Goal: Task Accomplishment & Management: Manage account settings

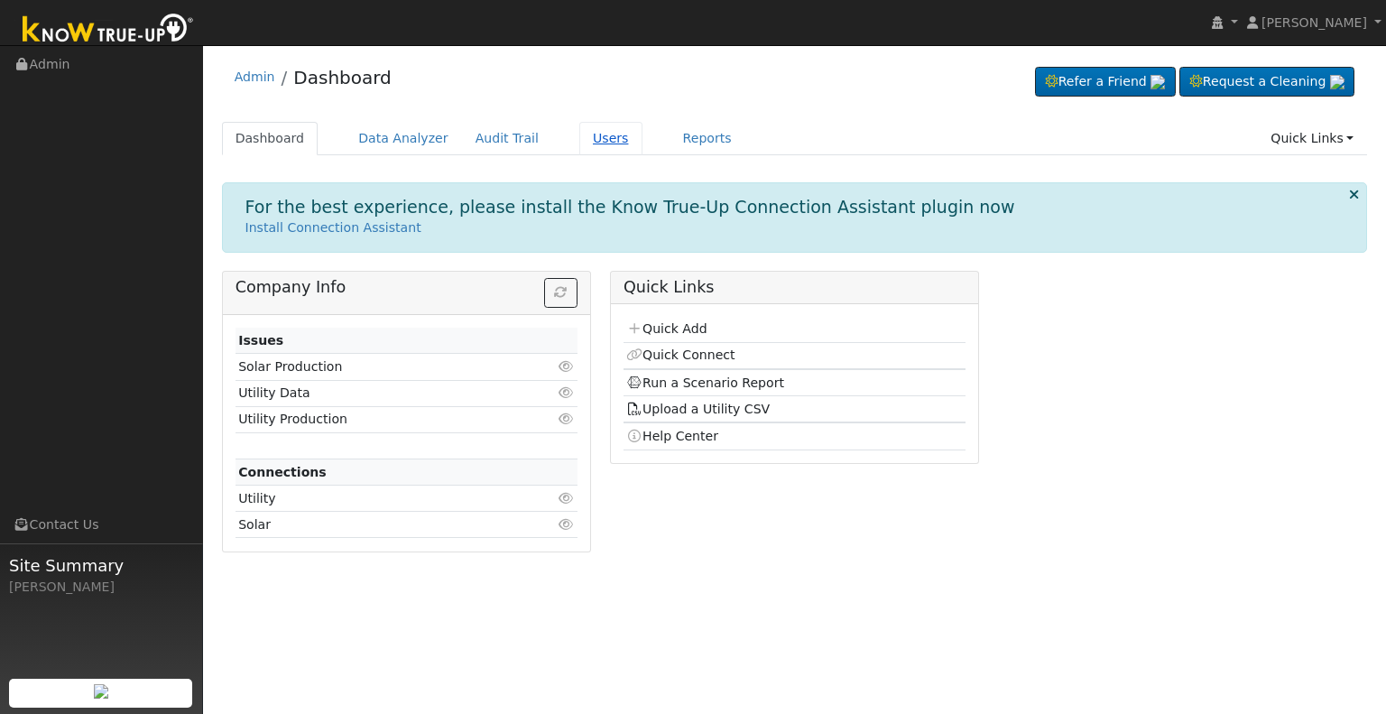
click at [585, 132] on link "Users" at bounding box center [610, 138] width 63 height 33
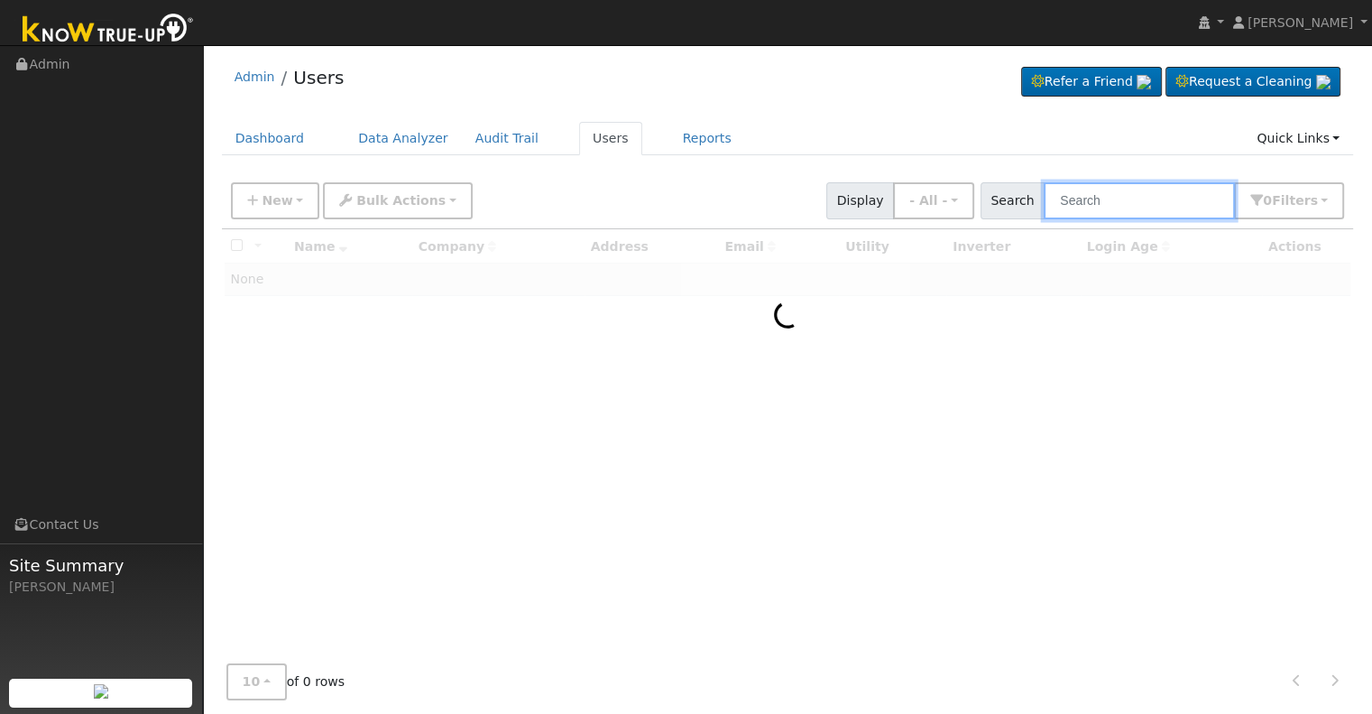
click at [1137, 208] on input "text" at bounding box center [1139, 200] width 191 height 37
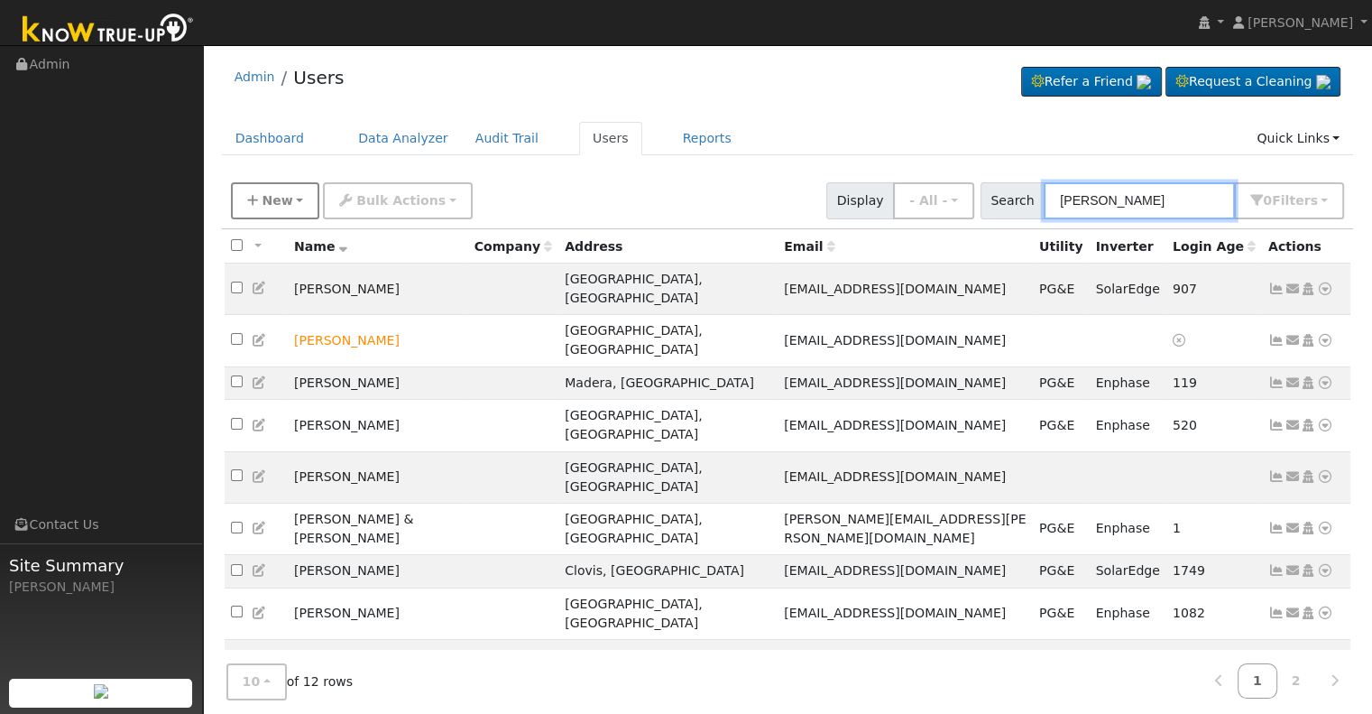
type input "corey"
click at [249, 197] on icon "button" at bounding box center [252, 200] width 11 height 13
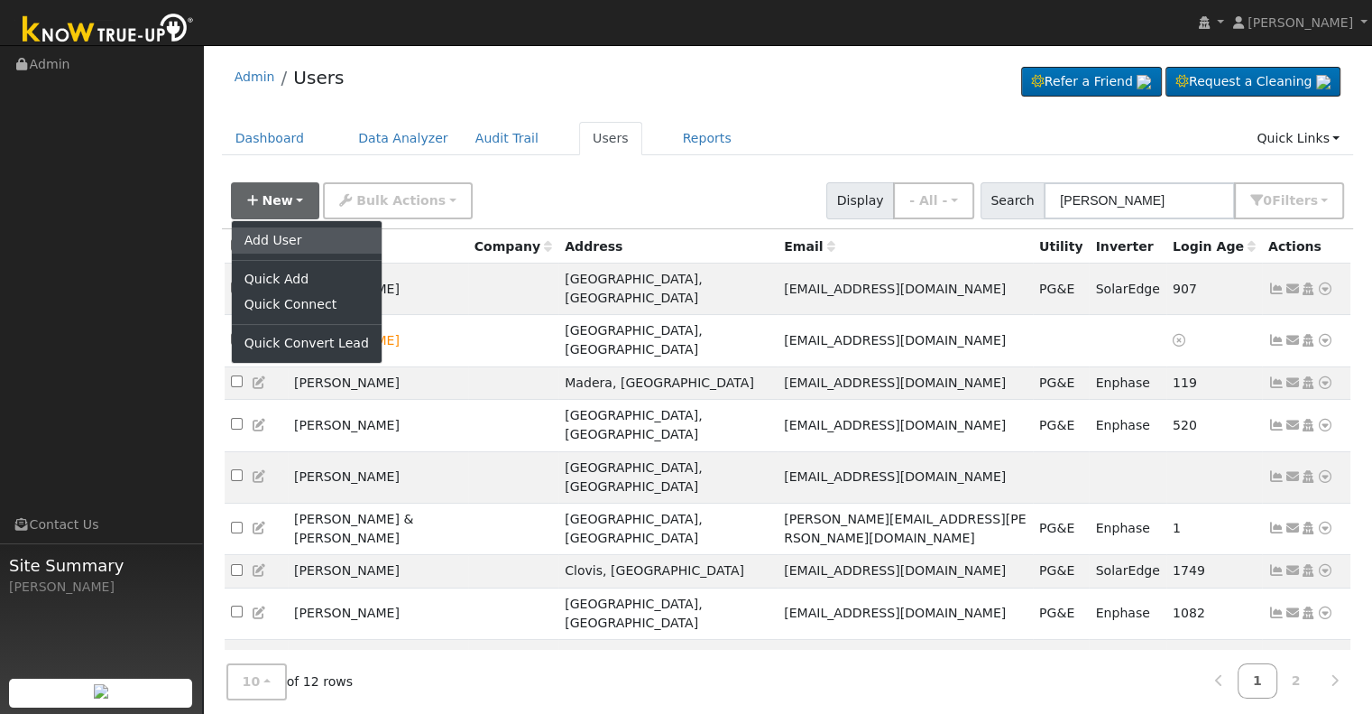
click at [274, 244] on link "Add User" at bounding box center [307, 239] width 150 height 25
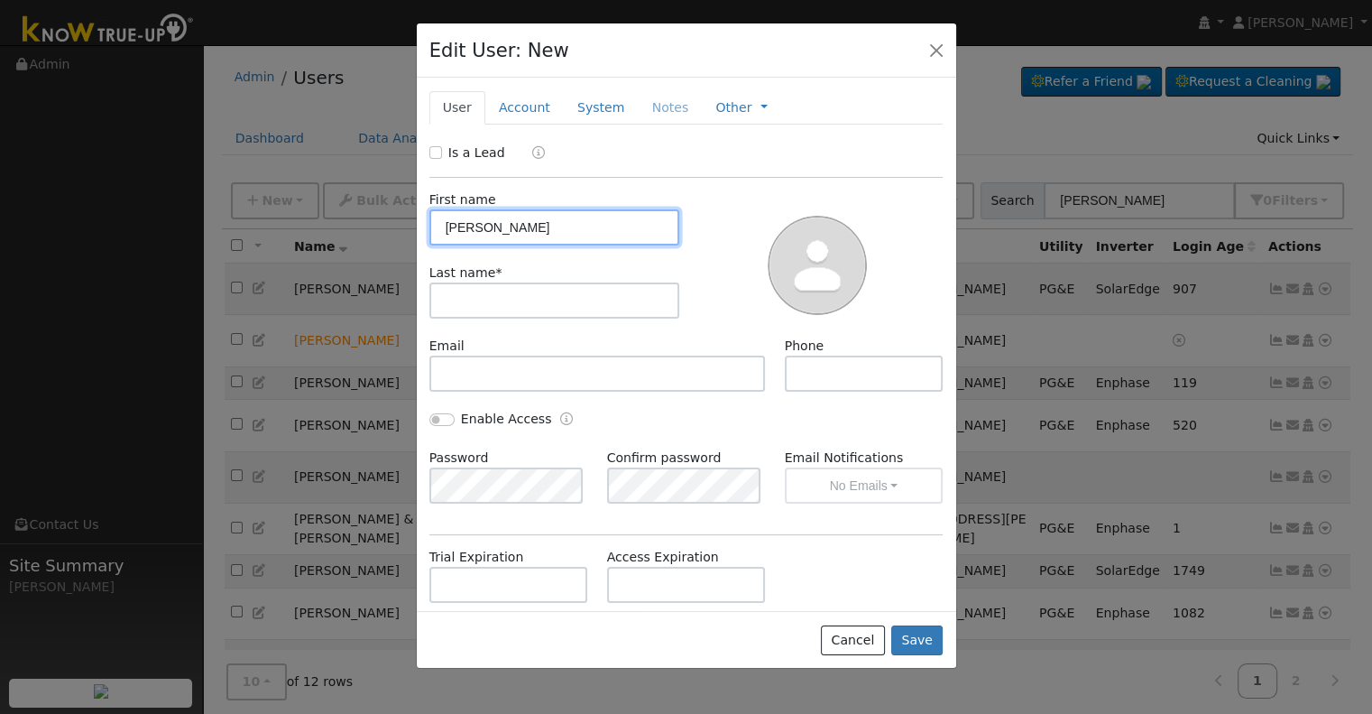
type input "Corey"
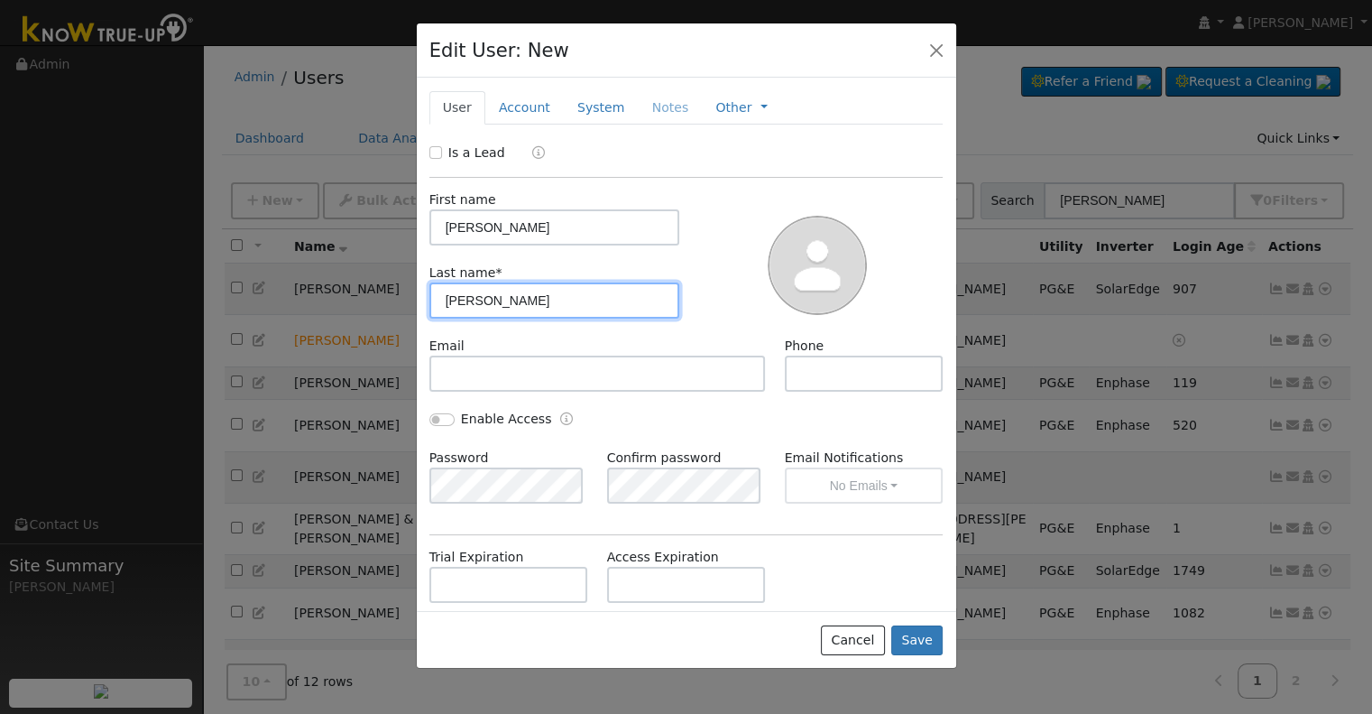
type input "Miller"
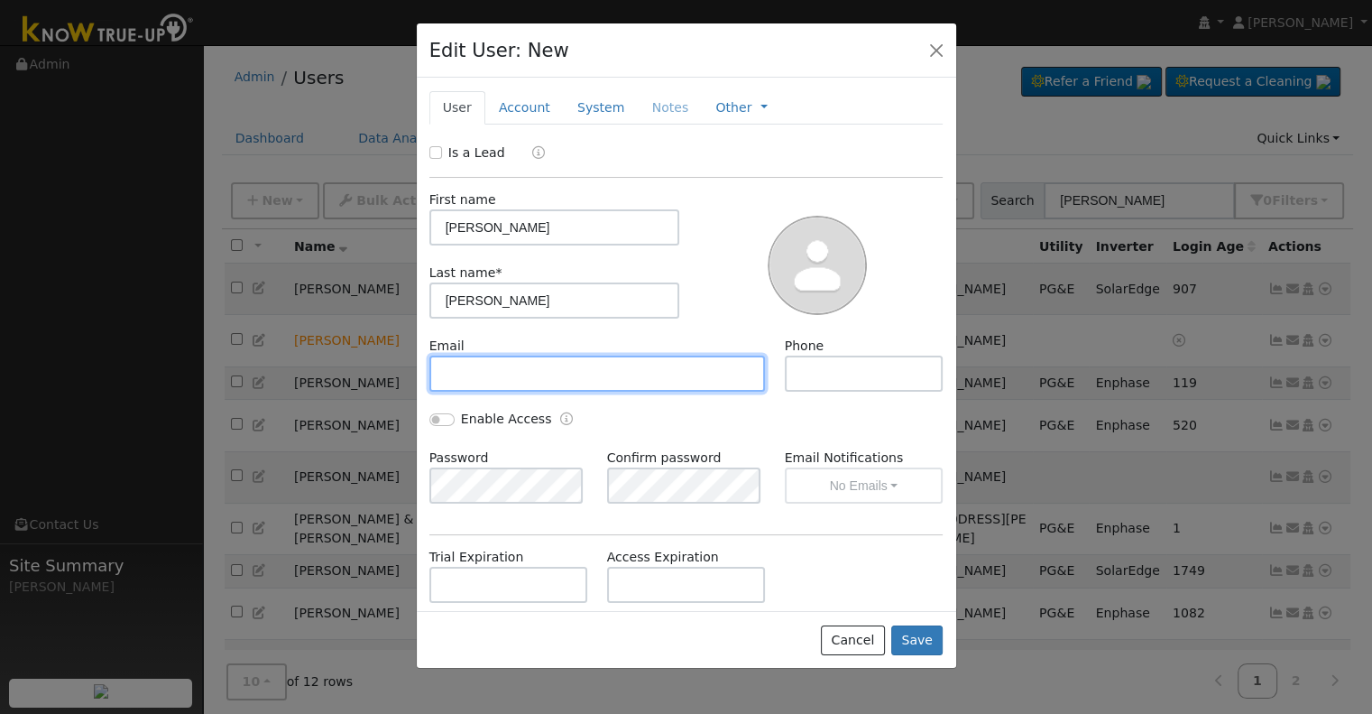
click at [475, 377] on input "text" at bounding box center [597, 373] width 337 height 36
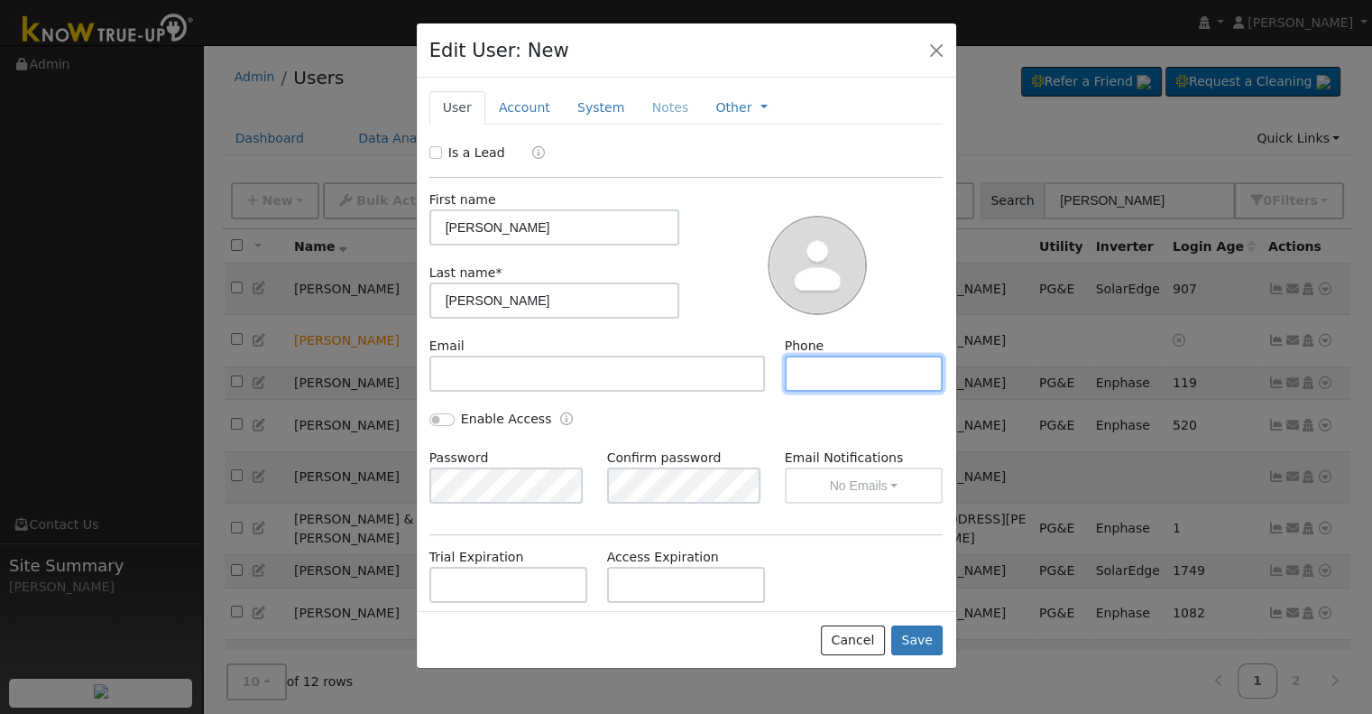
click at [807, 382] on input "text" at bounding box center [864, 373] width 159 height 36
paste input "tel:5598716208"
click at [808, 373] on input "tel:5598716208" at bounding box center [864, 373] width 159 height 36
type input "5598716208"
click at [520, 102] on link "Account" at bounding box center [524, 107] width 78 height 33
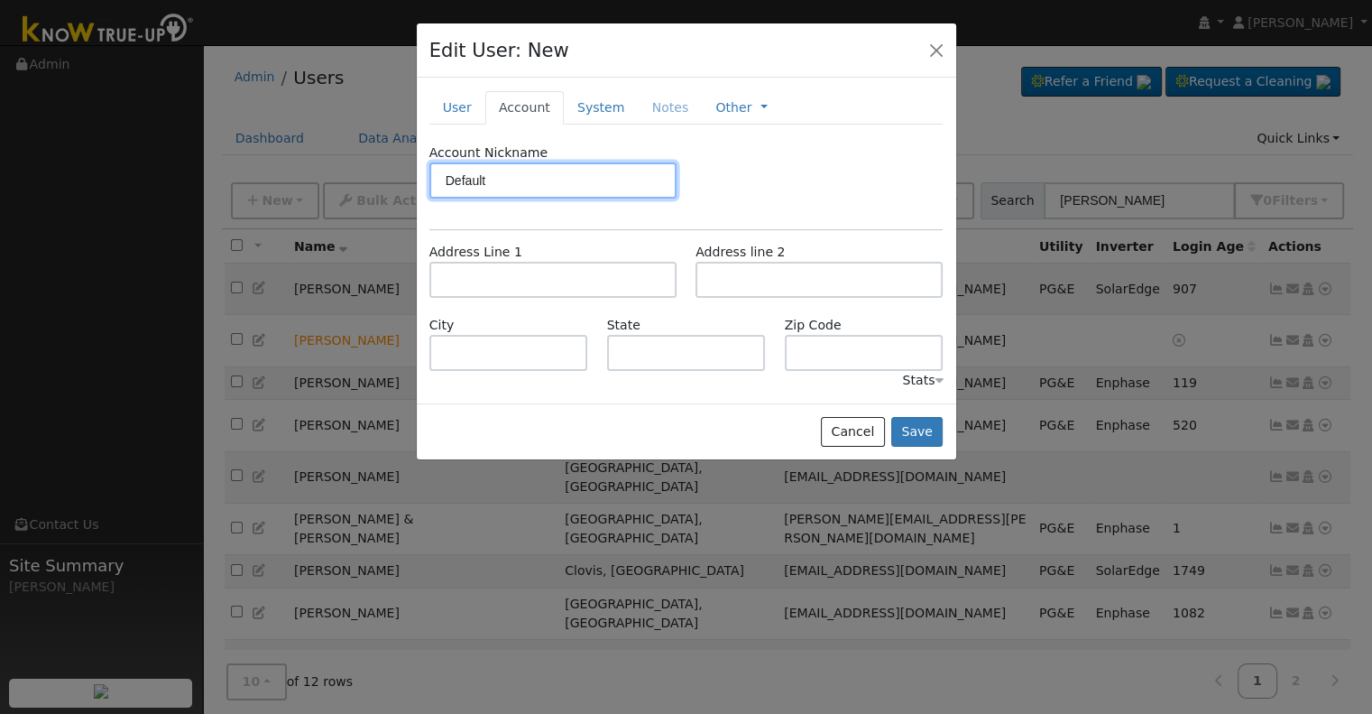
type input "Default"
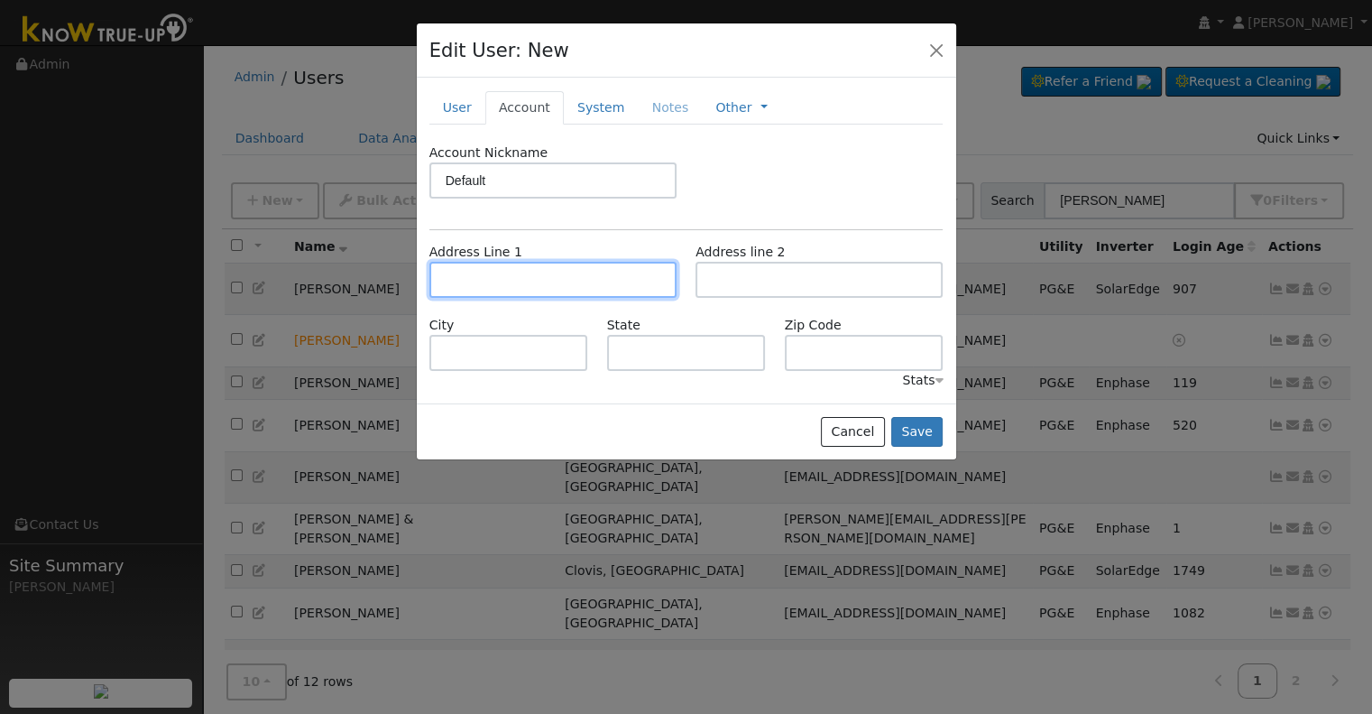
click at [502, 270] on input "text" at bounding box center [552, 280] width 247 height 36
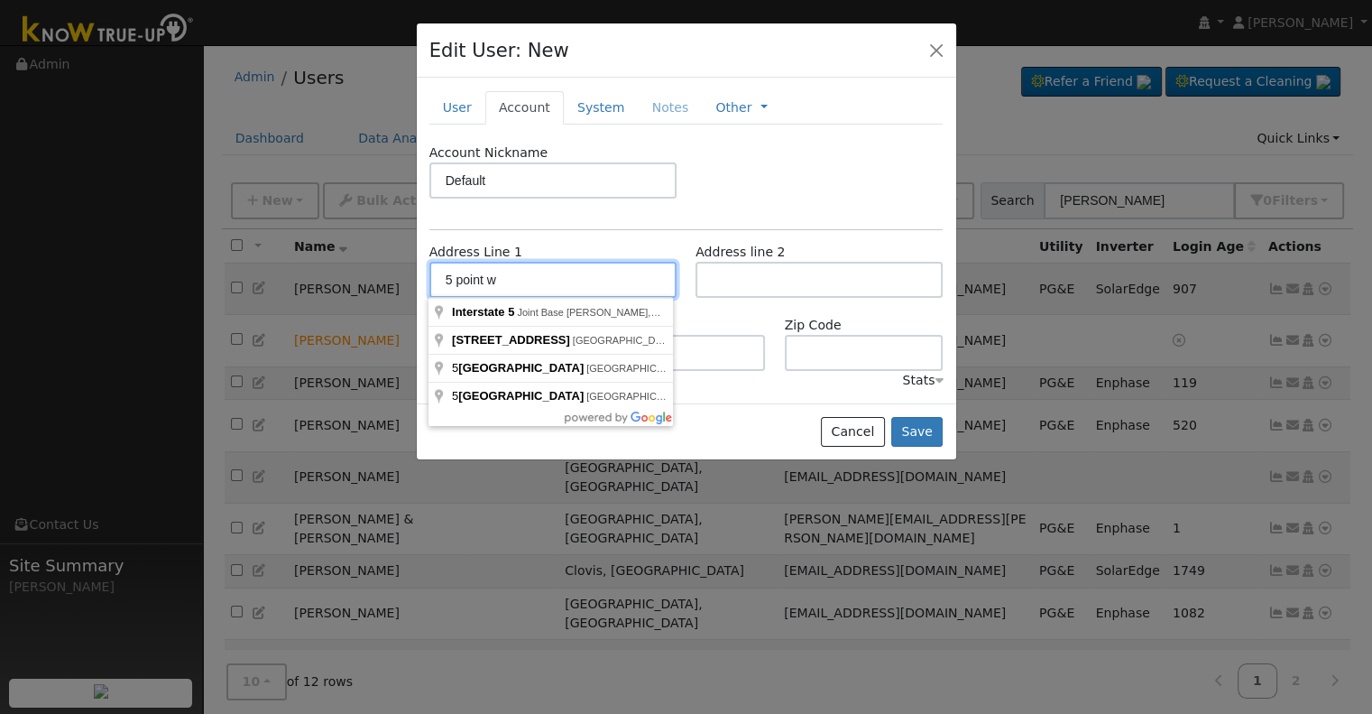
type input "5 point w"
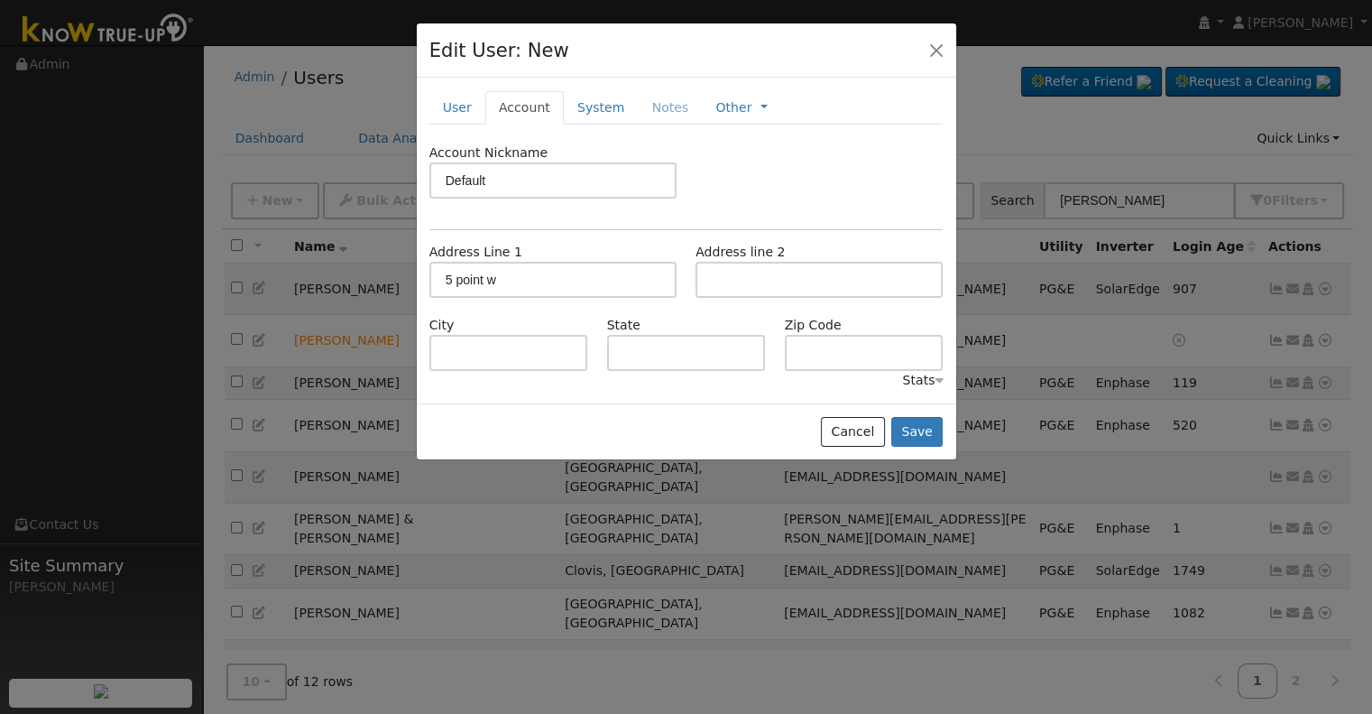
click at [696, 311] on div "Address Line 1 5 point w Address line 2" at bounding box center [686, 279] width 533 height 73
click at [503, 353] on input "text" at bounding box center [508, 353] width 159 height 36
type input "madera"
click at [663, 351] on input "text" at bounding box center [686, 353] width 159 height 36
type input "CA"
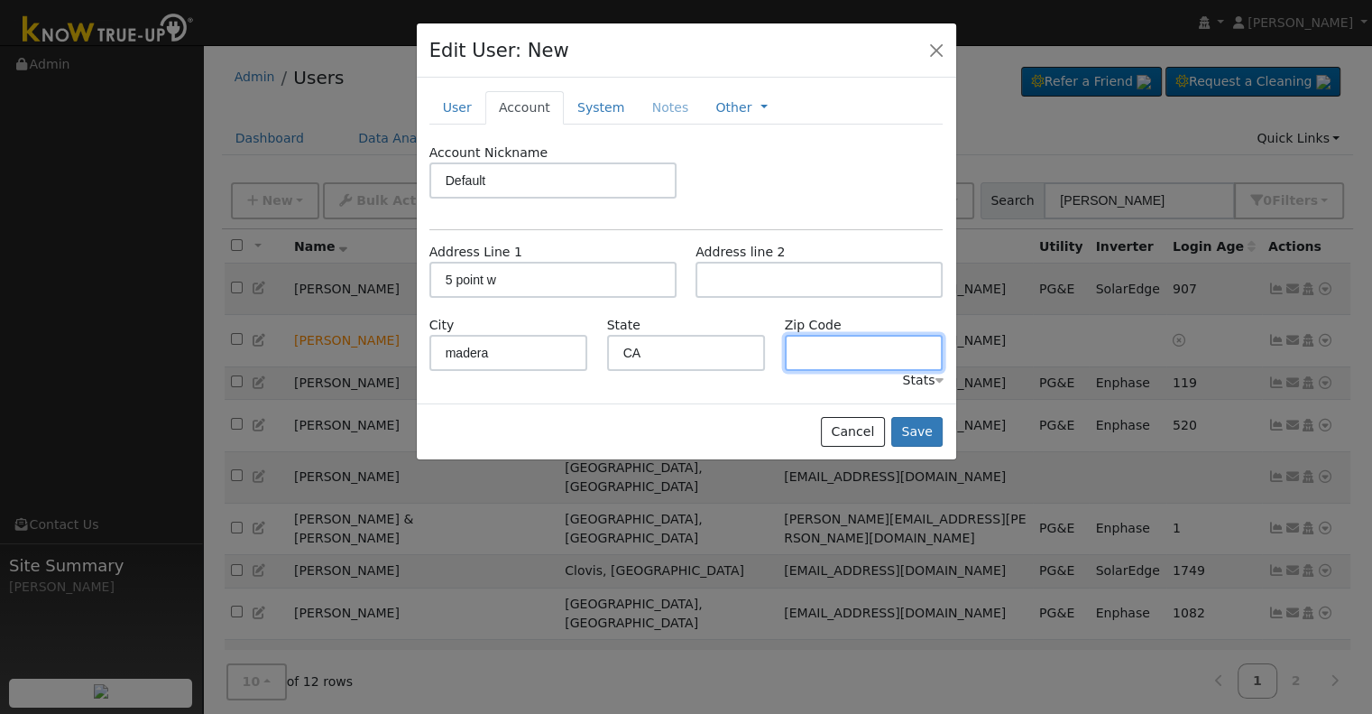
click at [817, 350] on input "text" at bounding box center [864, 353] width 159 height 36
type input "93637"
click at [927, 432] on button "Save" at bounding box center [917, 432] width 52 height 31
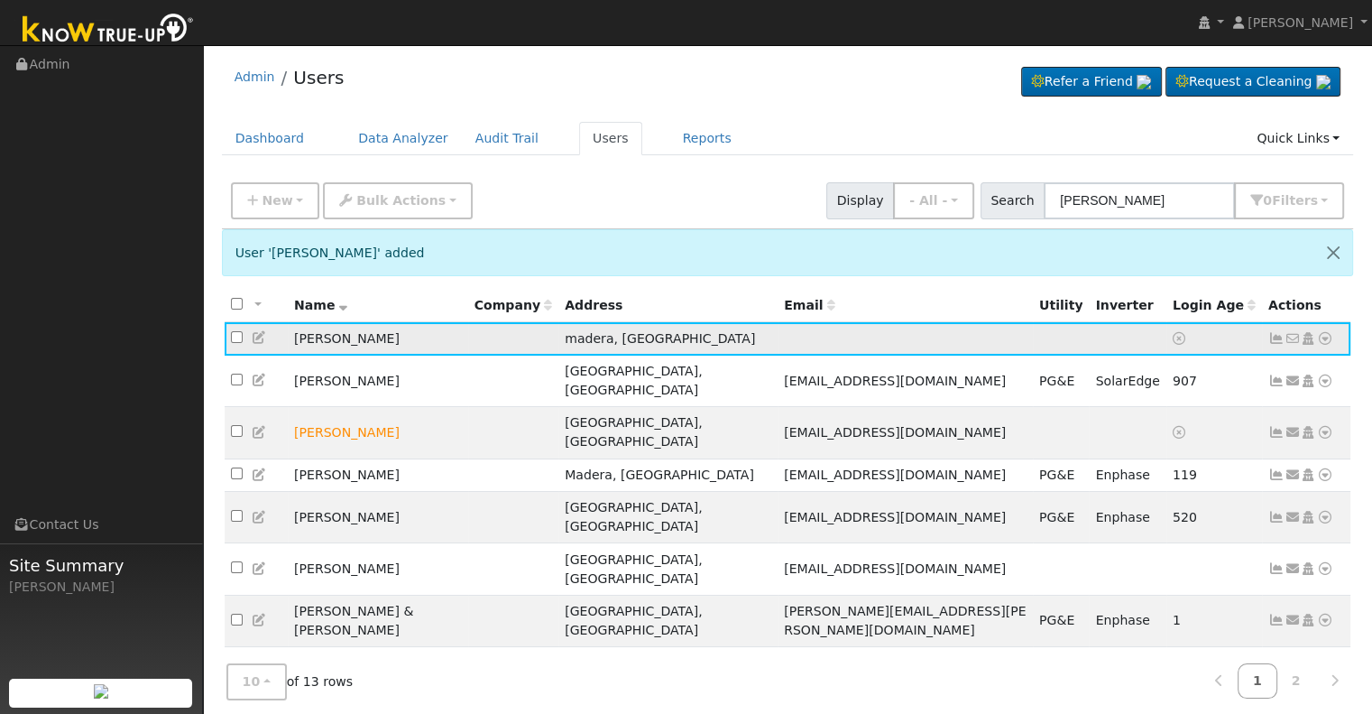
click at [1325, 337] on icon at bounding box center [1325, 338] width 16 height 13
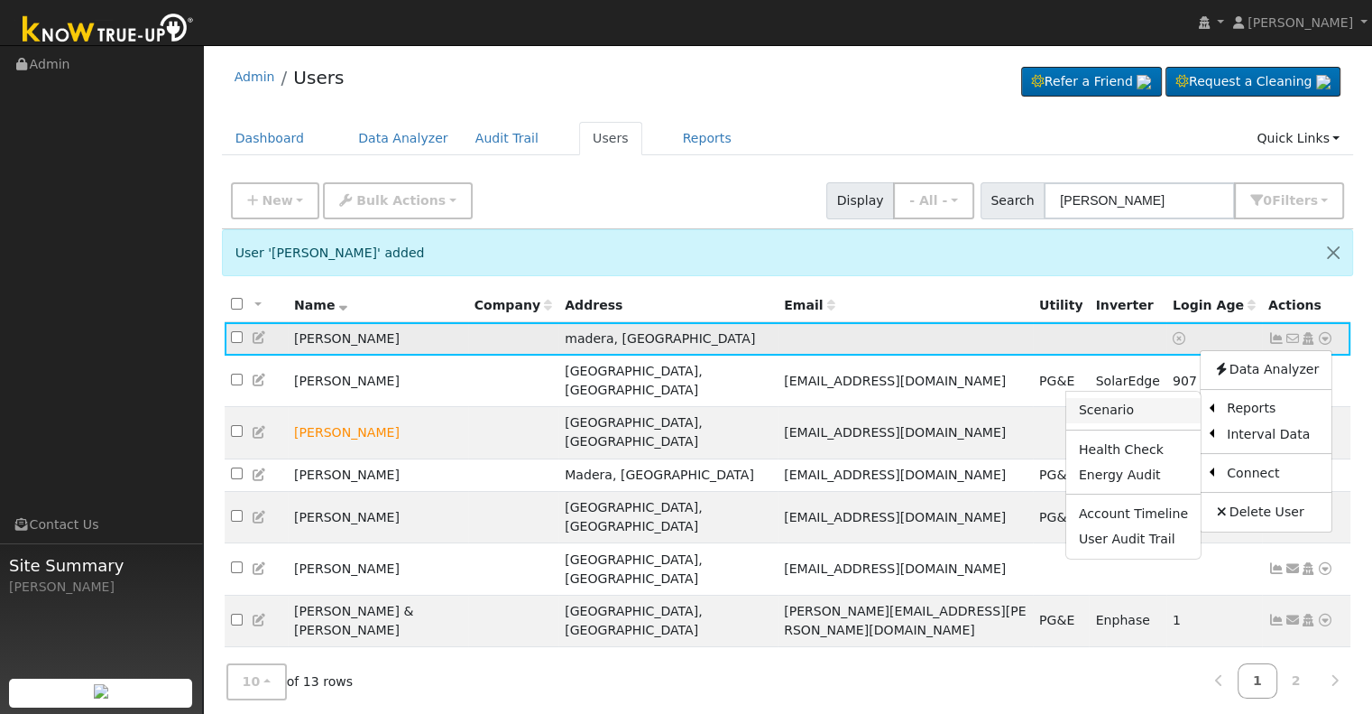
click at [1103, 403] on link "Scenario" at bounding box center [1133, 410] width 134 height 25
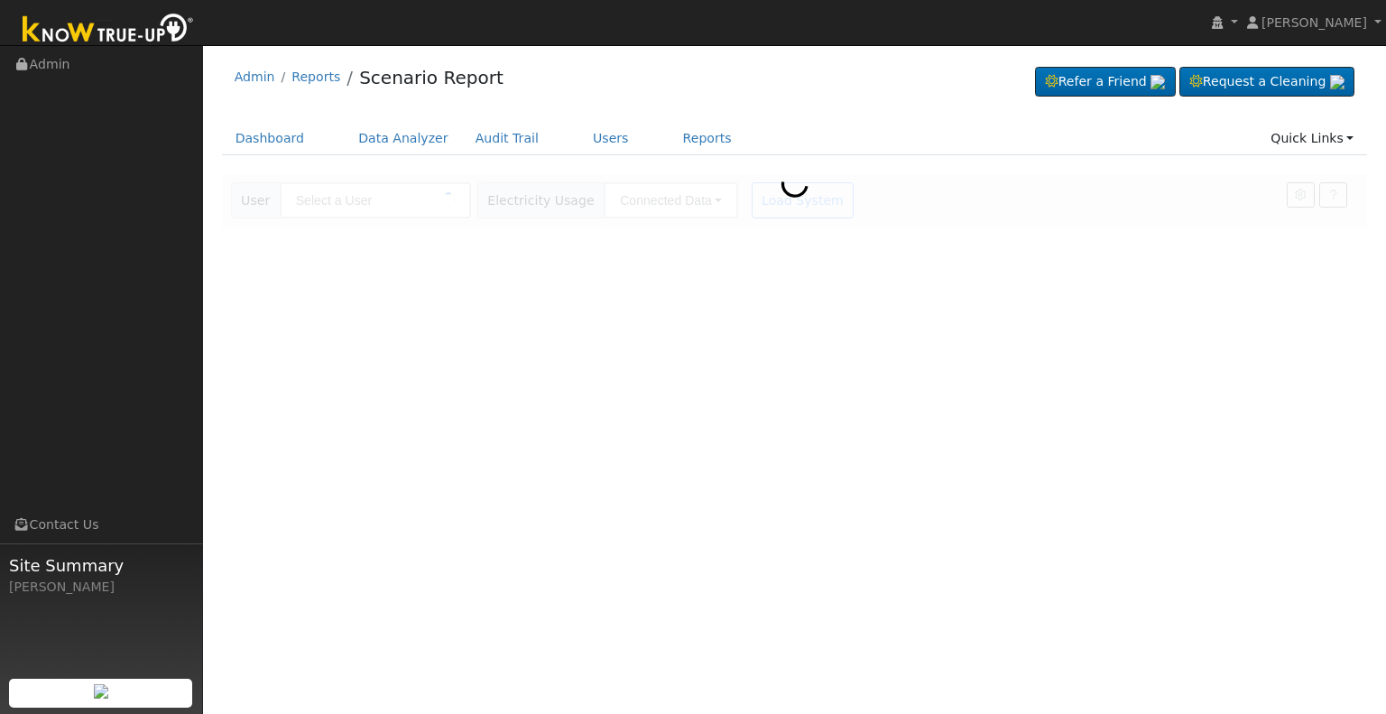
type input "[PERSON_NAME]"
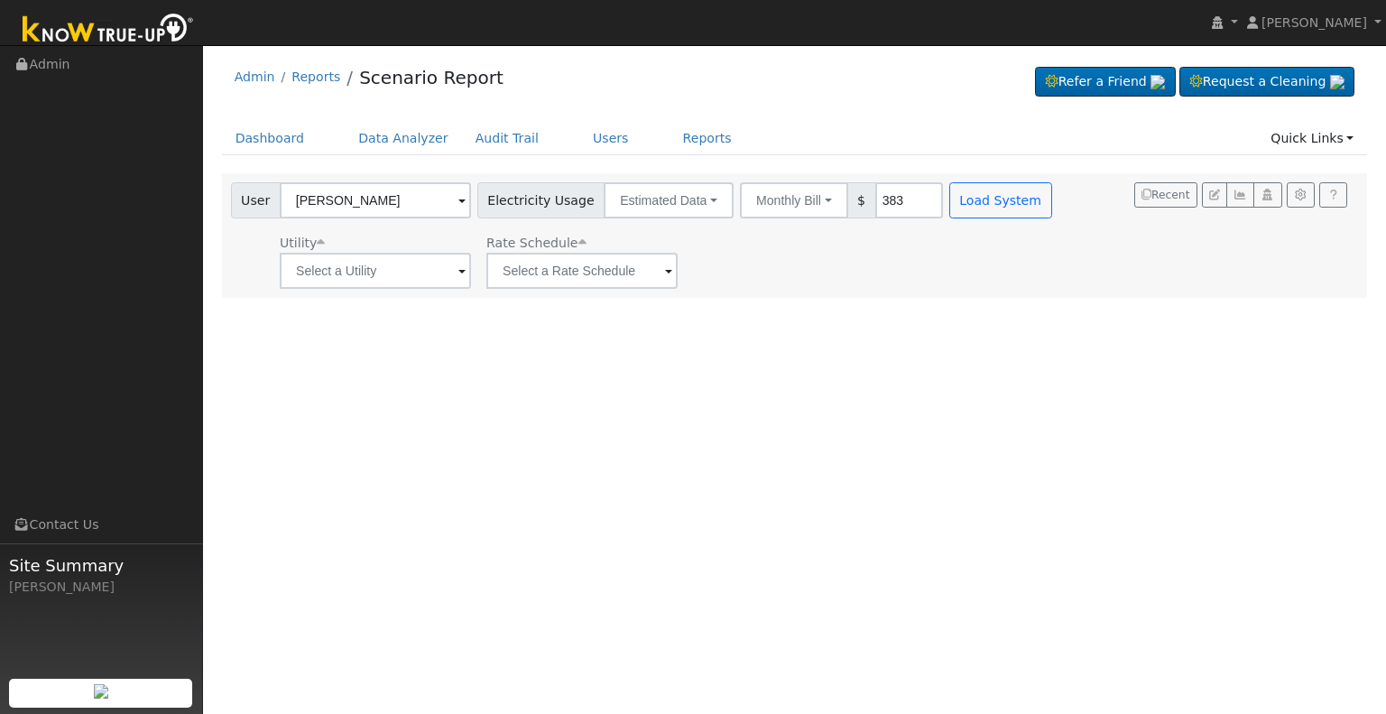
click at [460, 268] on span at bounding box center [461, 272] width 7 height 21
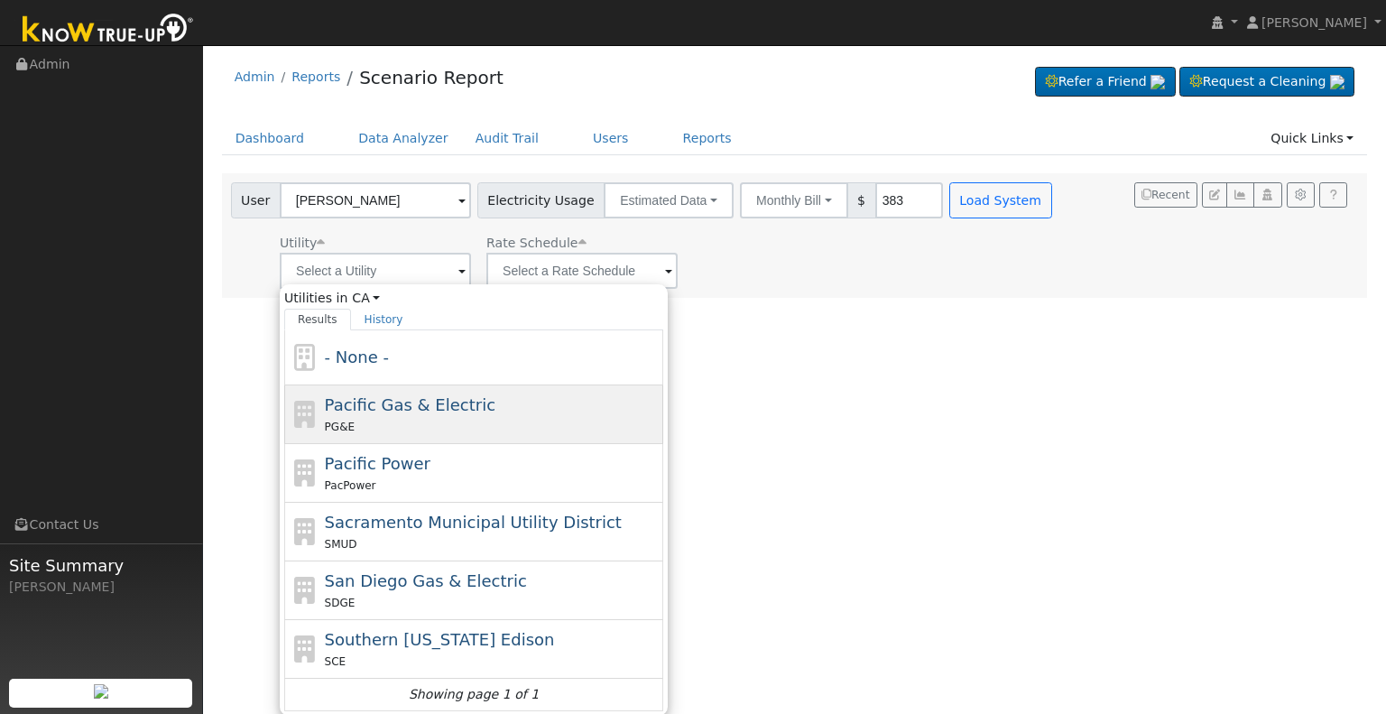
drag, startPoint x: 347, startPoint y: 417, endPoint x: 363, endPoint y: 396, distance: 25.8
click at [348, 417] on div "PG&E" at bounding box center [492, 426] width 335 height 19
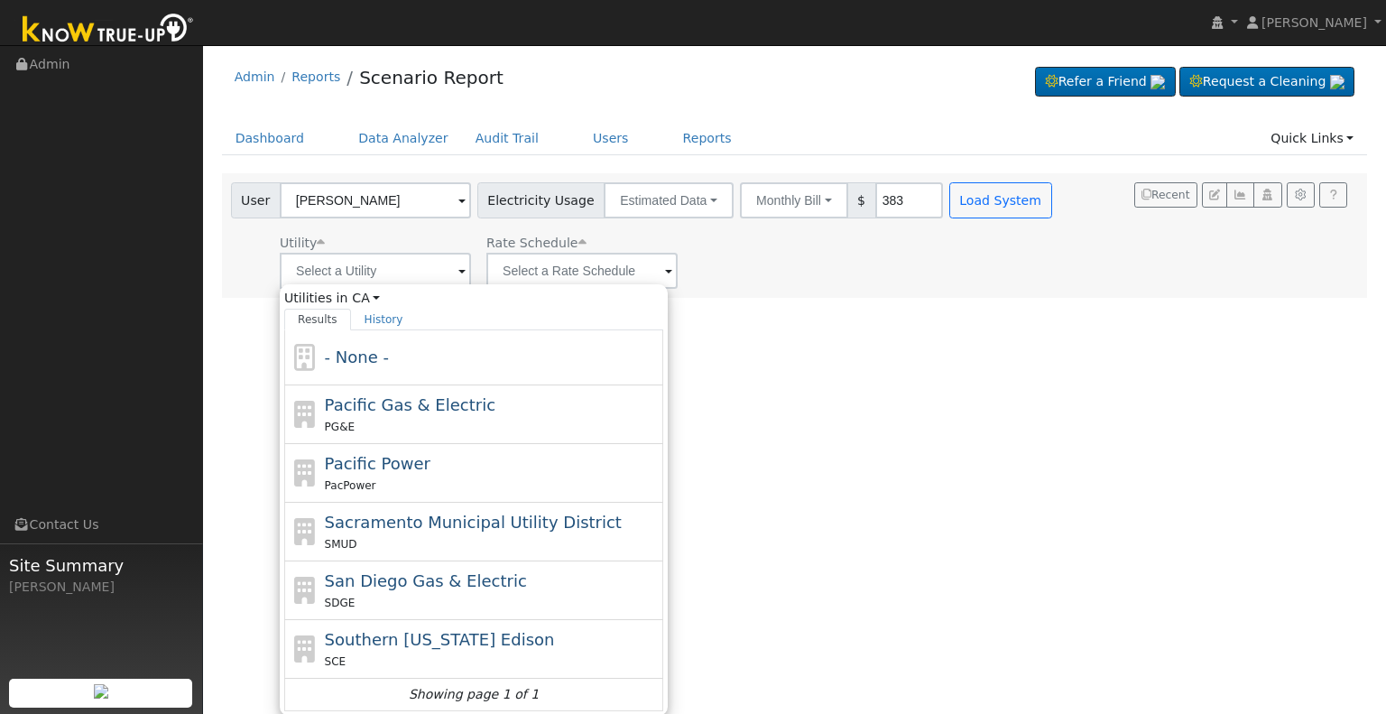
type input "Pacific Gas & Electric"
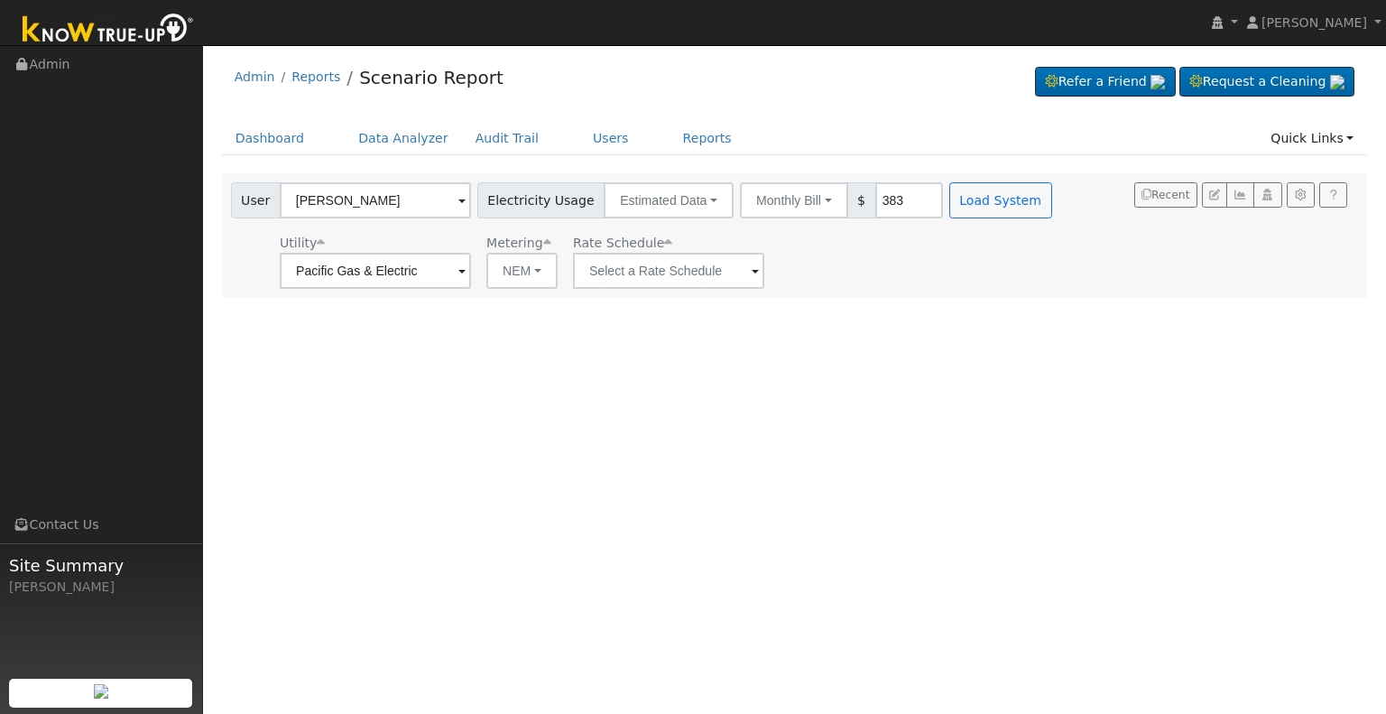
click at [752, 270] on span at bounding box center [755, 272] width 7 height 21
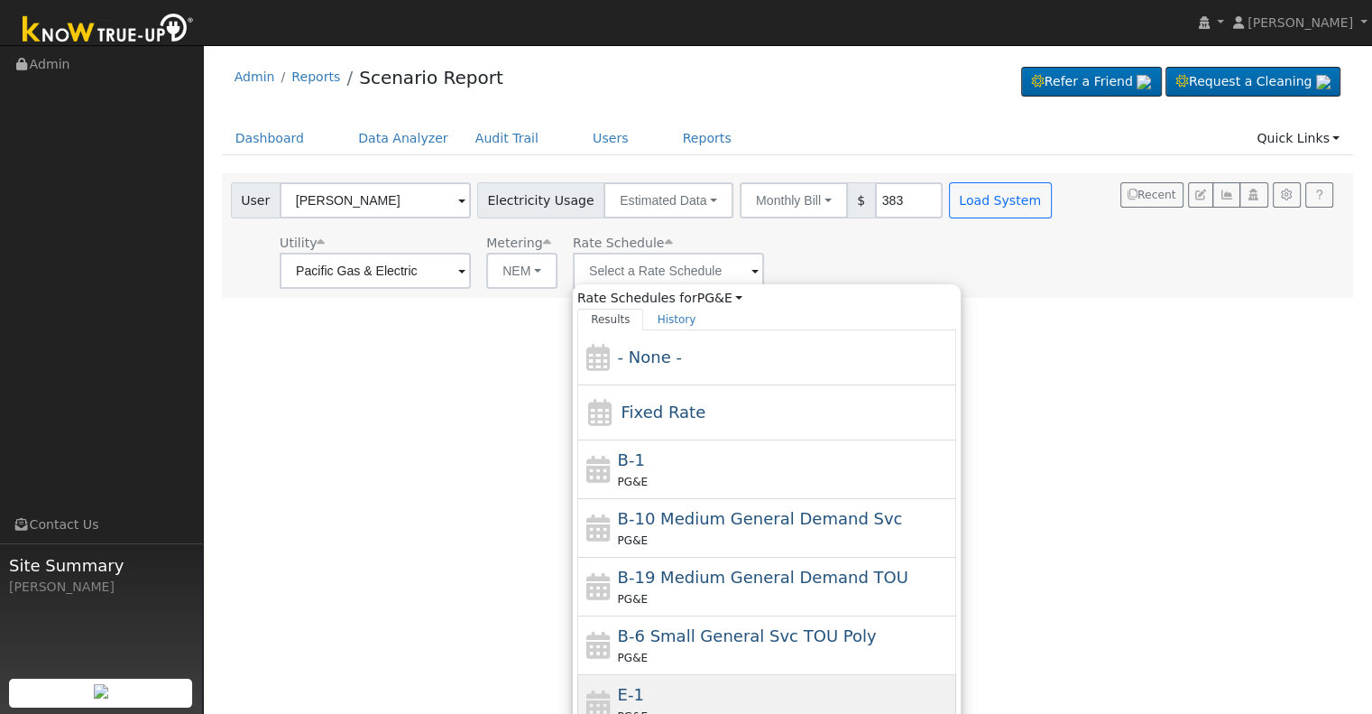
click at [641, 688] on div "E-1 PG&E" at bounding box center [785, 703] width 335 height 43
type input "E-1"
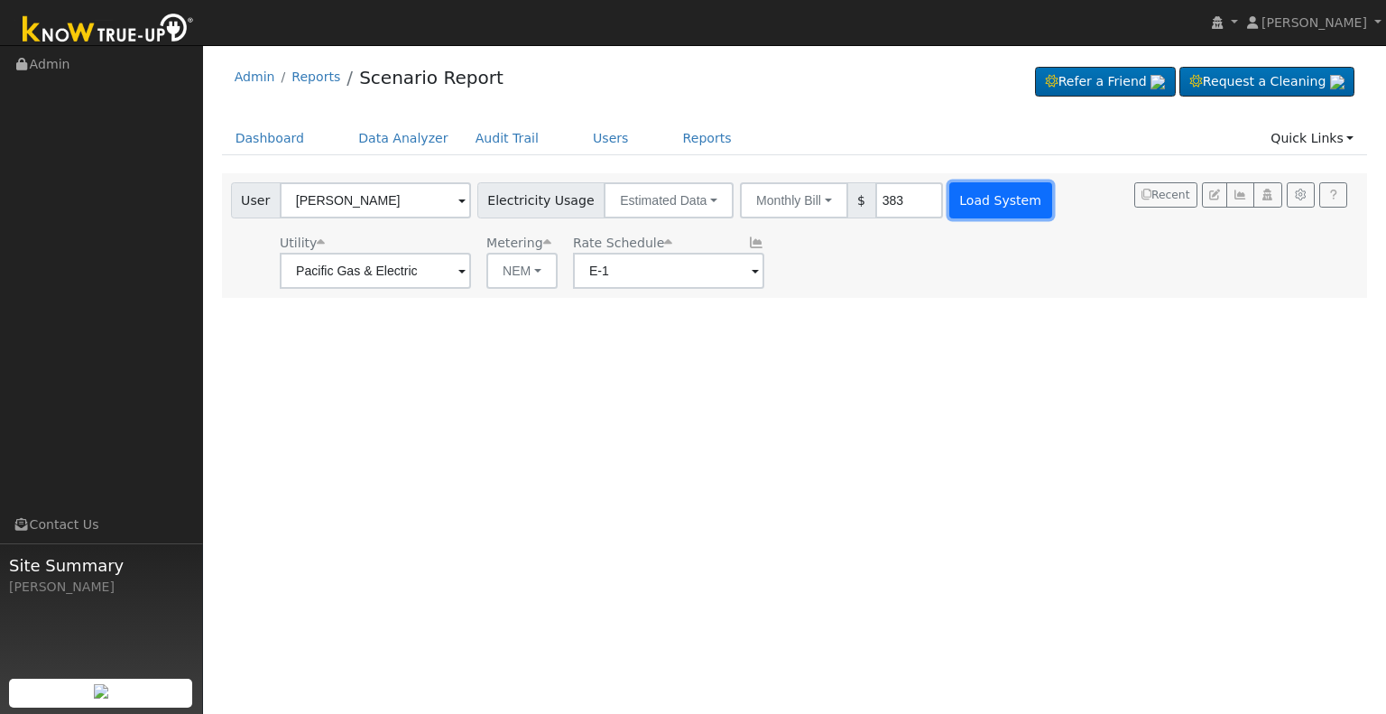
click at [973, 198] on button "Load System" at bounding box center [1000, 200] width 103 height 36
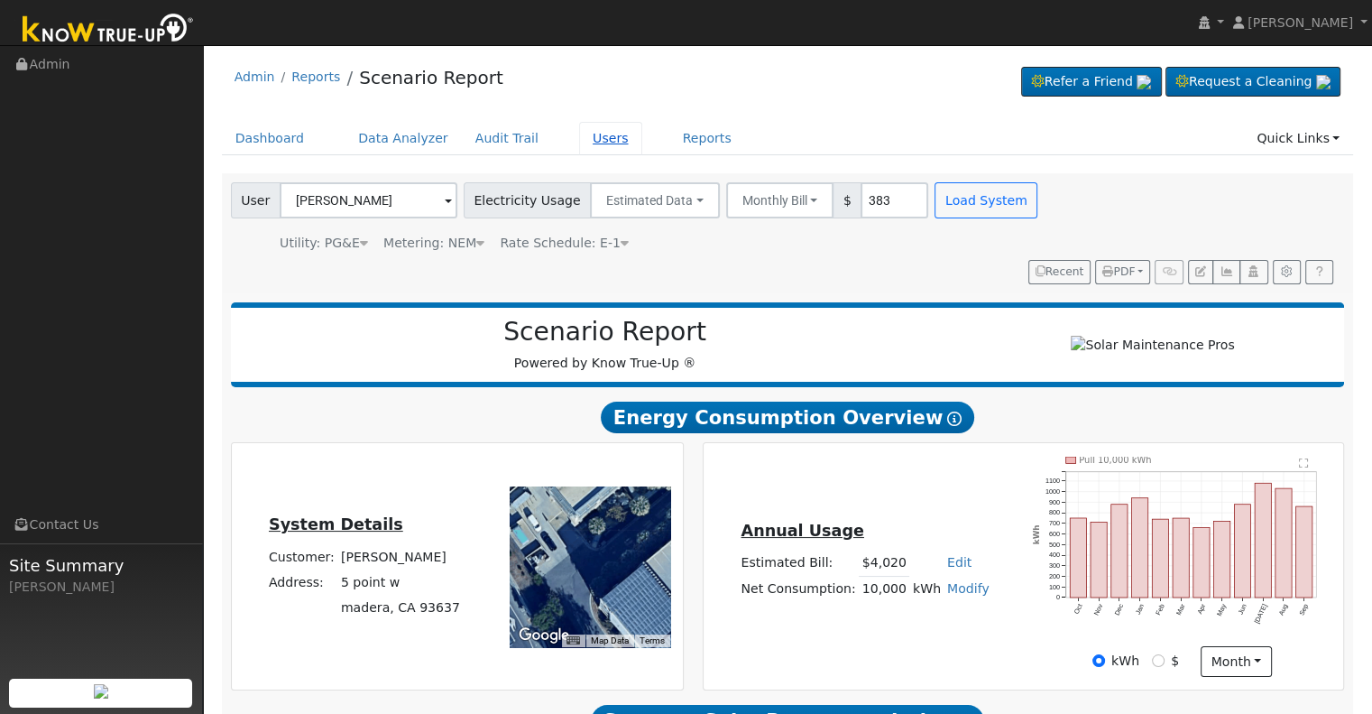
click at [579, 135] on link "Users" at bounding box center [610, 138] width 63 height 33
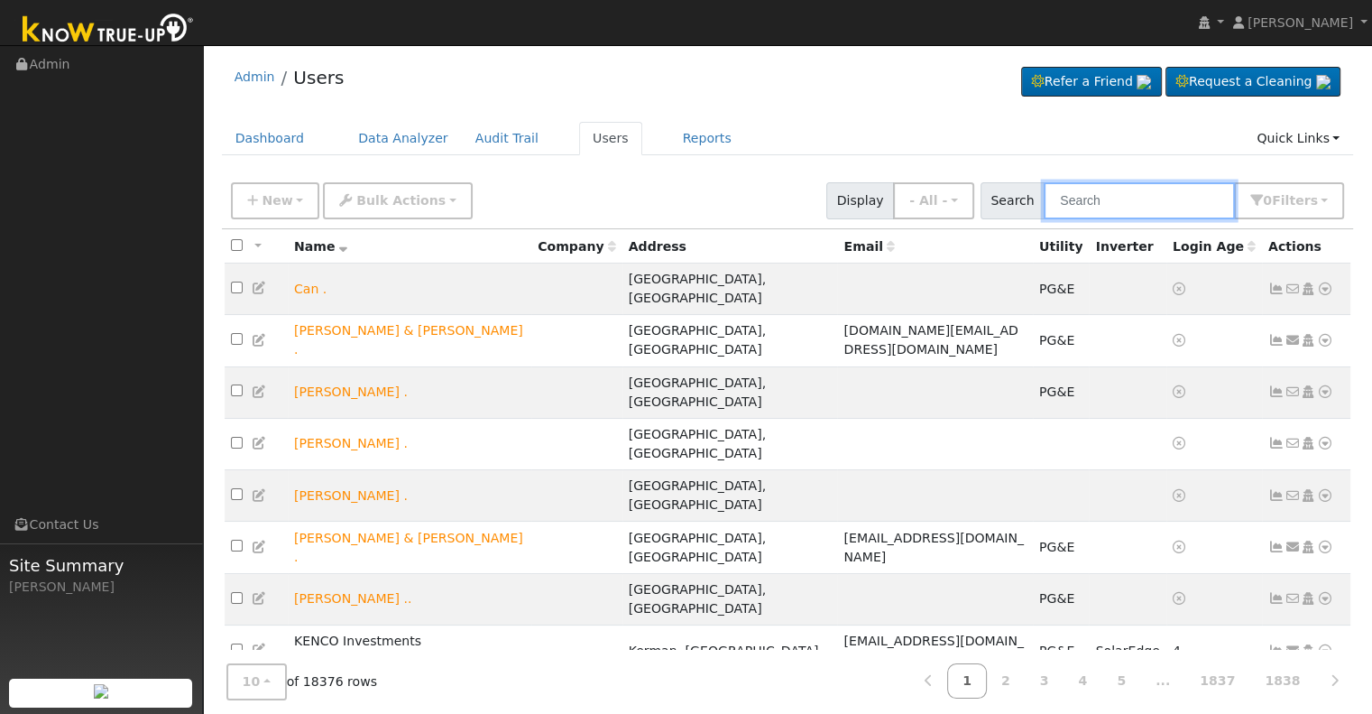
click at [1097, 198] on input "text" at bounding box center [1139, 200] width 191 height 37
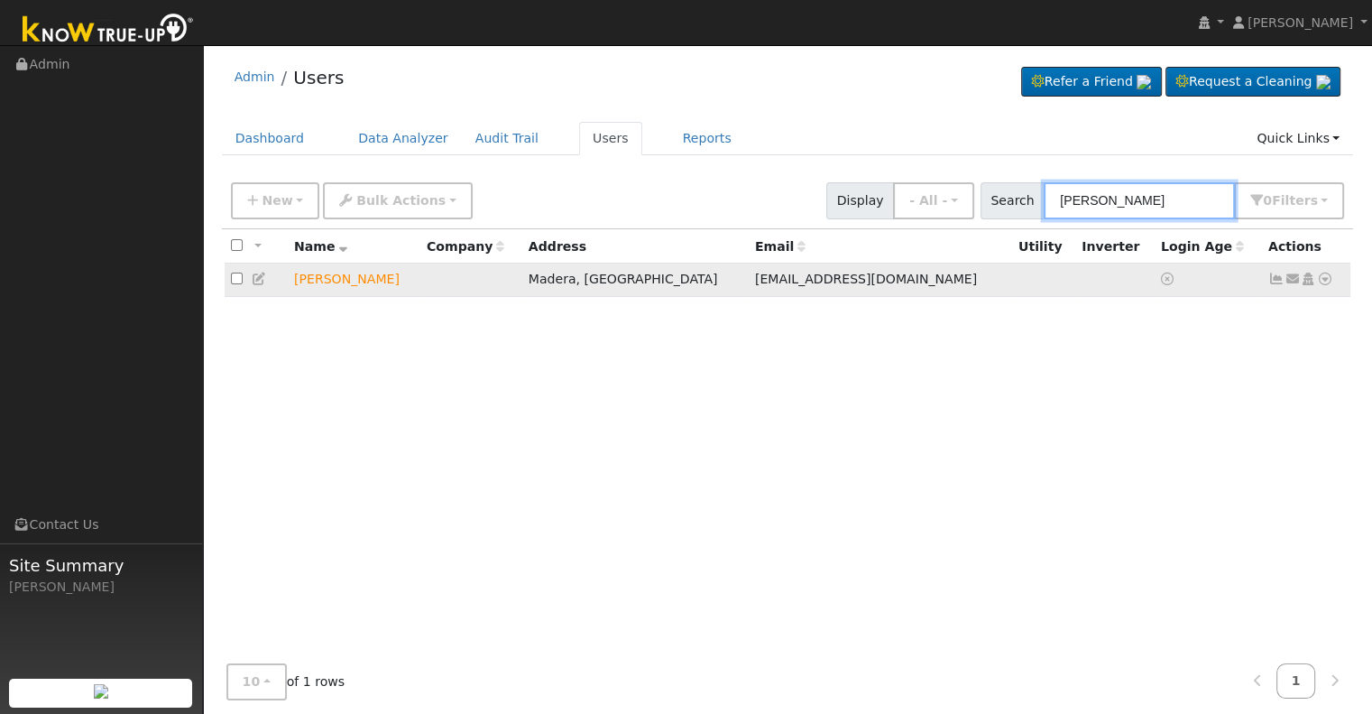
type input "brandon briskin"
click at [1324, 277] on icon at bounding box center [1325, 278] width 16 height 13
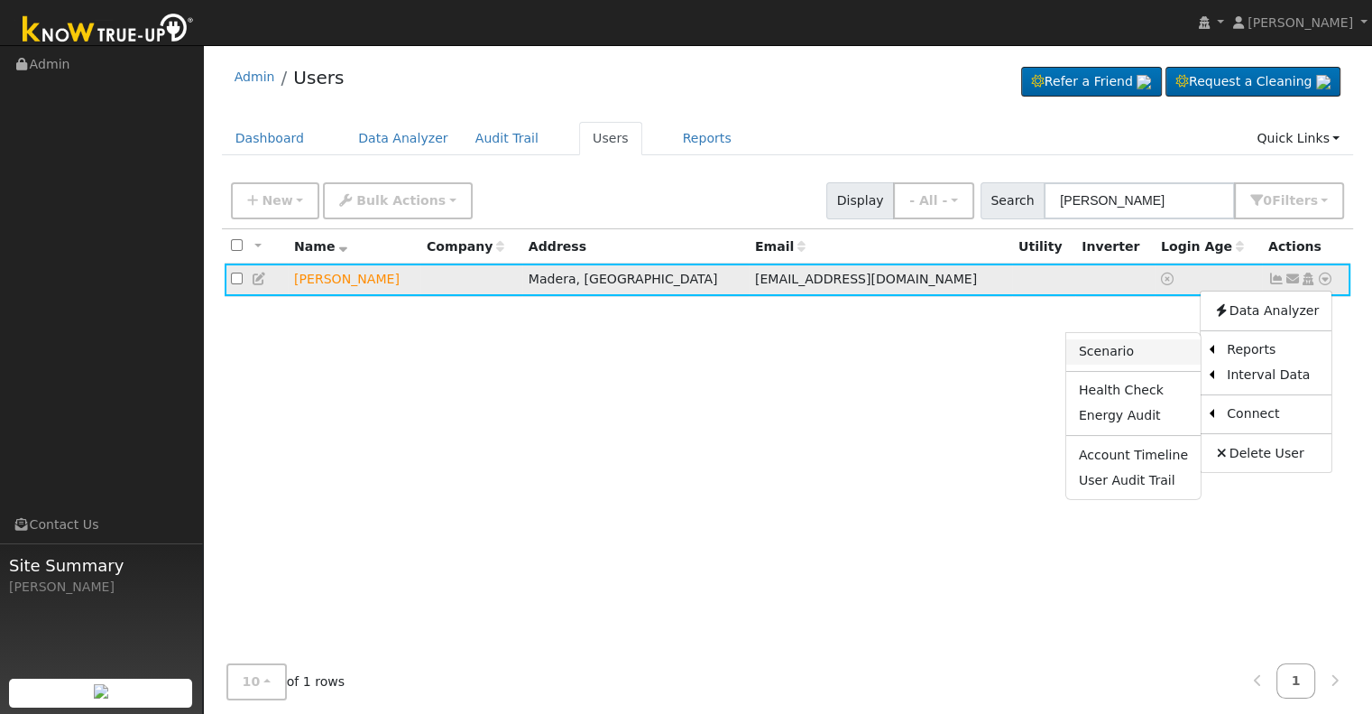
click at [1149, 349] on link "Scenario" at bounding box center [1133, 351] width 134 height 25
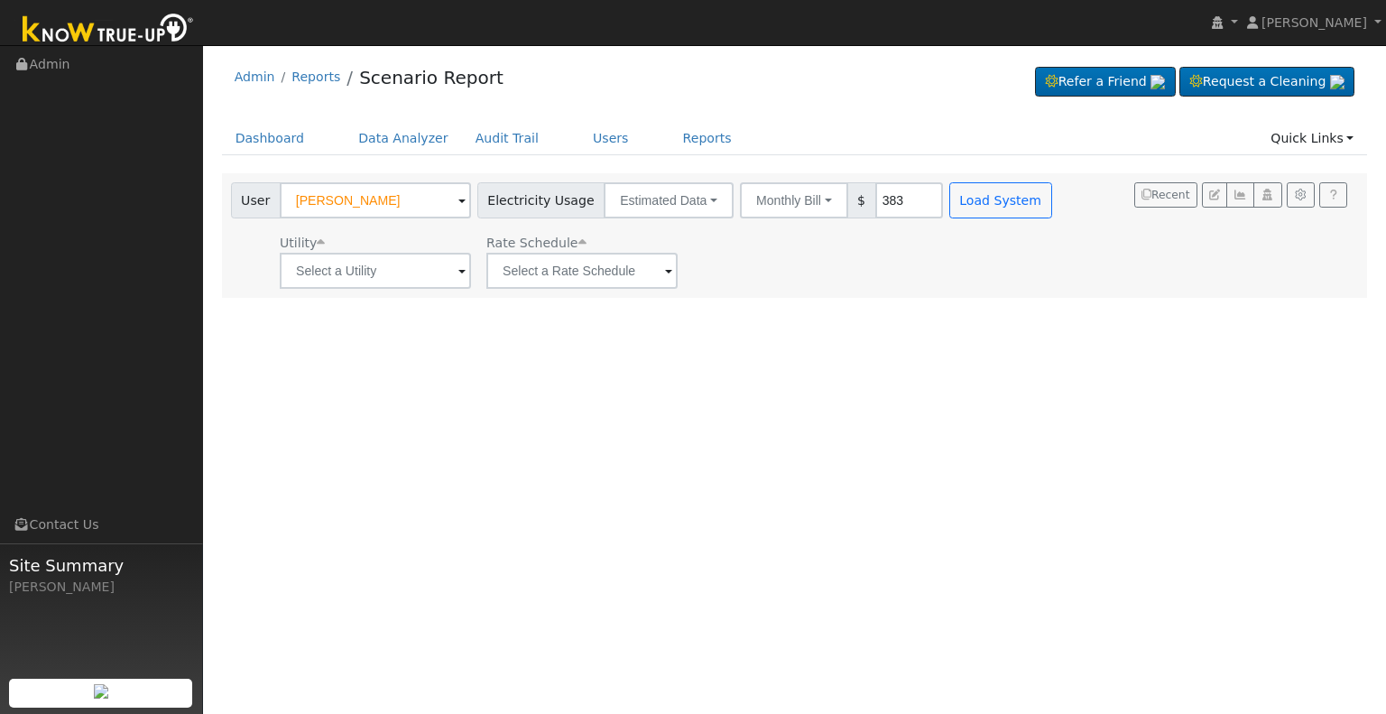
click at [458, 273] on span at bounding box center [461, 272] width 7 height 21
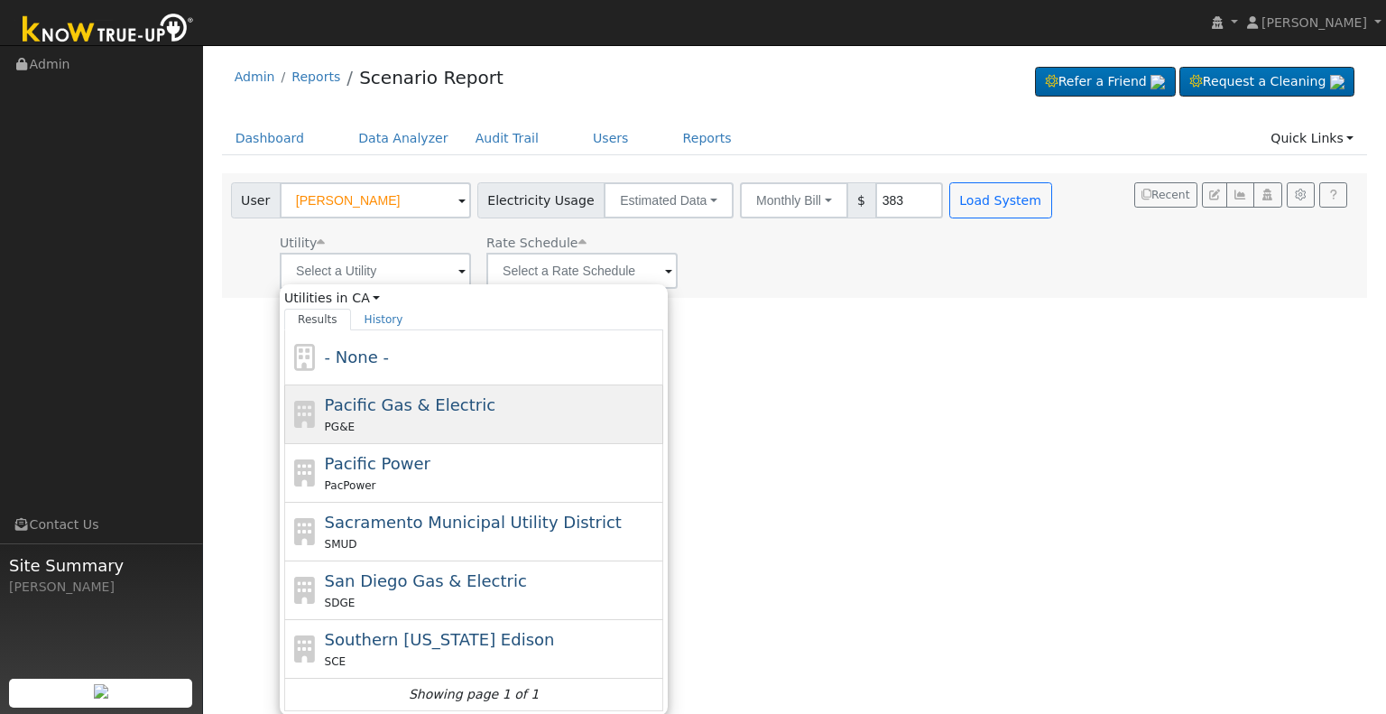
click at [417, 408] on span "Pacific Gas & Electric" at bounding box center [410, 404] width 171 height 19
type input "Pacific Gas & Electric"
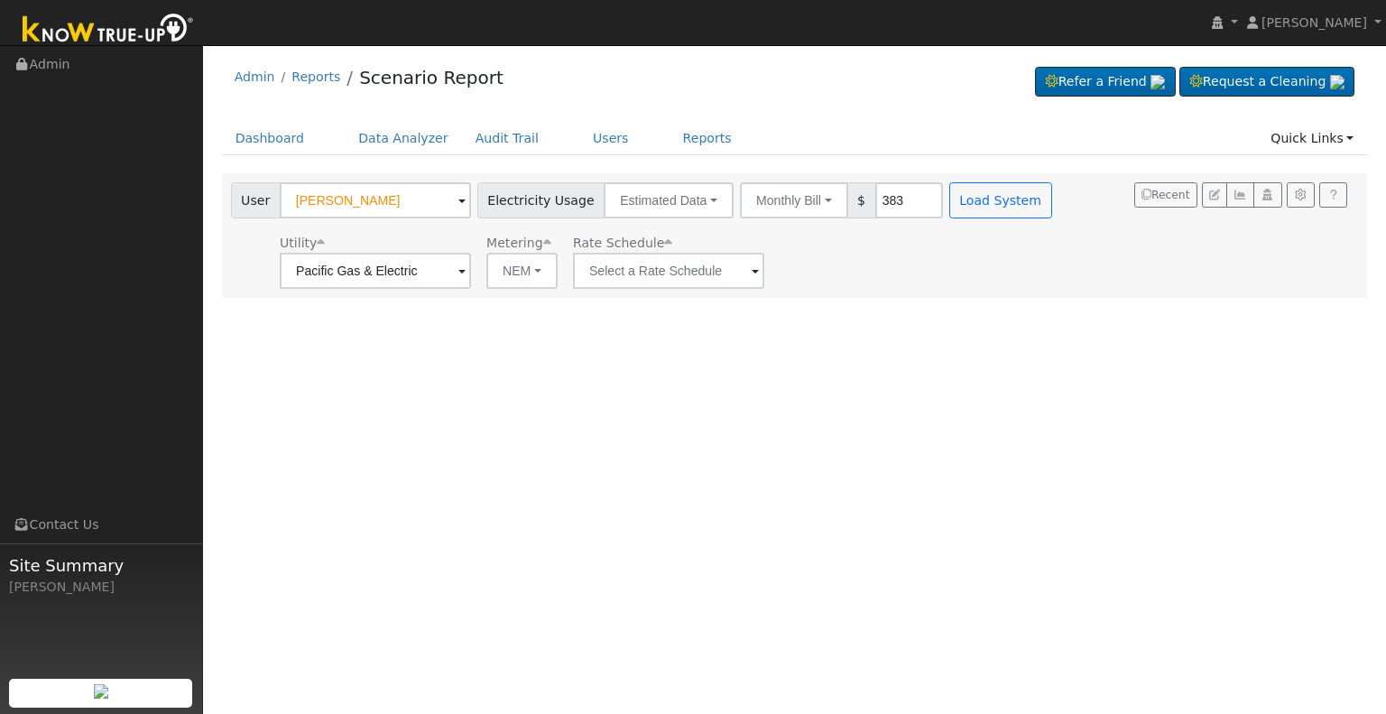
click at [752, 270] on span at bounding box center [755, 272] width 7 height 21
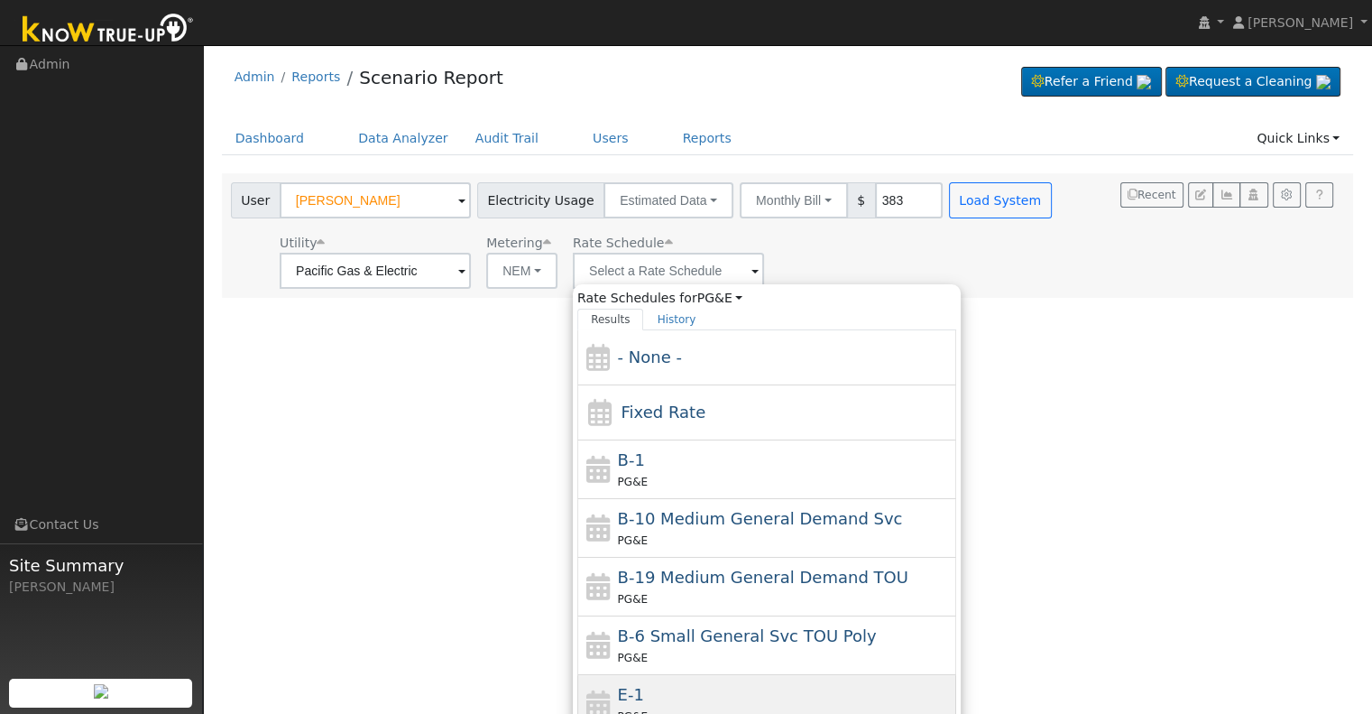
click at [675, 692] on div "E-1 PG&E" at bounding box center [785, 703] width 335 height 43
type input "E-1"
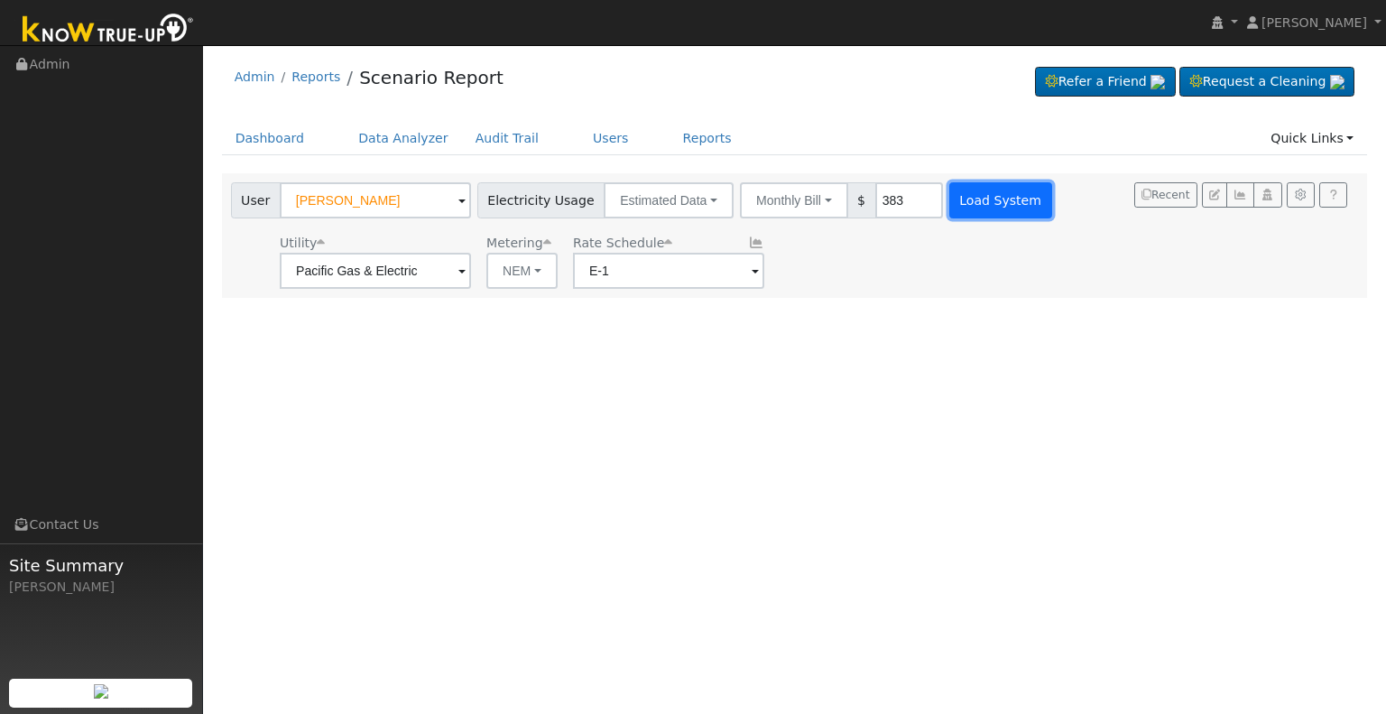
click at [982, 198] on button "Load System" at bounding box center [1000, 200] width 103 height 36
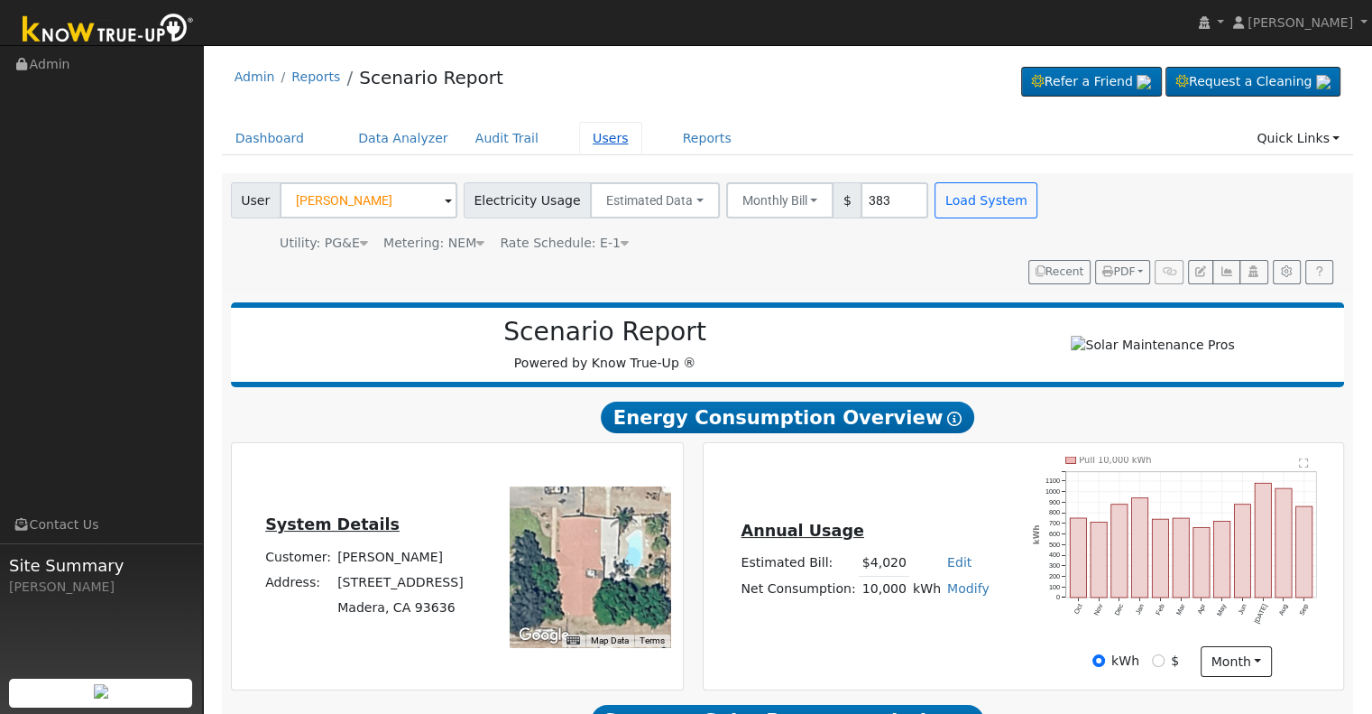
click at [582, 138] on link "Users" at bounding box center [610, 138] width 63 height 33
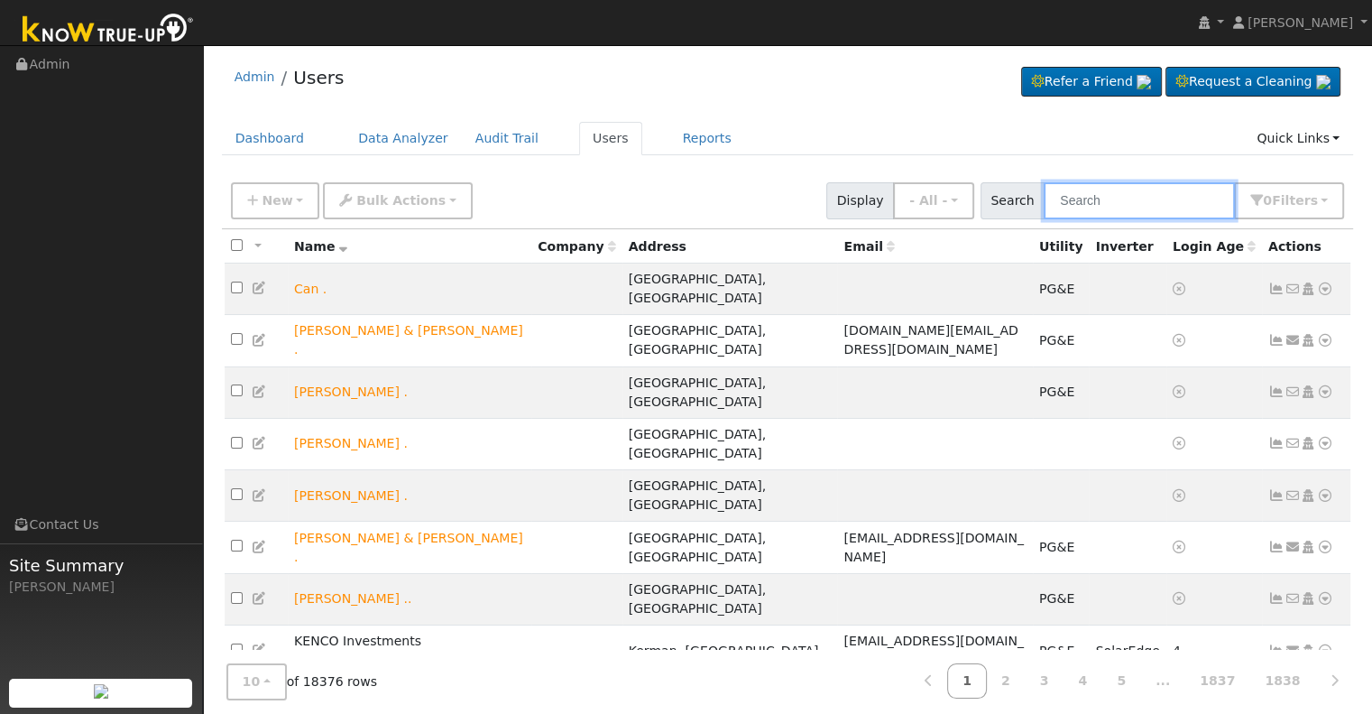
click at [1093, 195] on input "text" at bounding box center [1139, 200] width 191 height 37
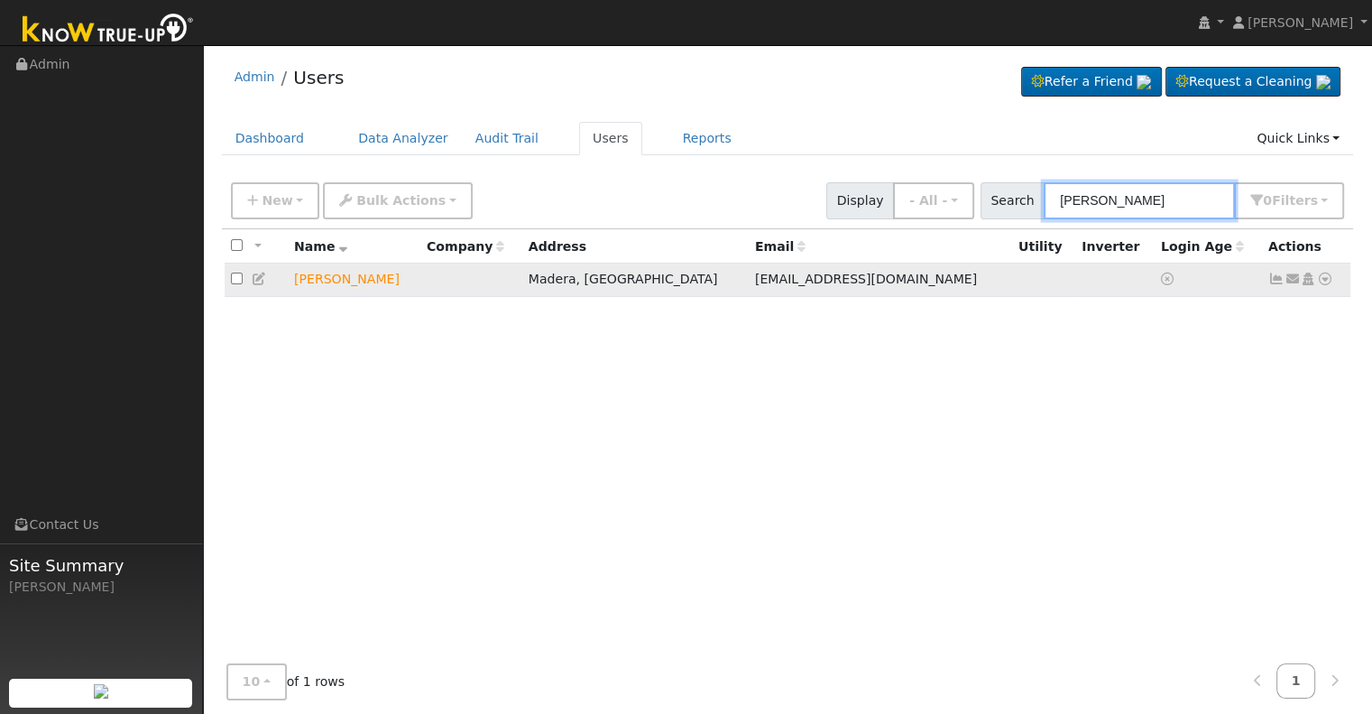
type input "[PERSON_NAME]"
click at [1310, 281] on icon at bounding box center [1308, 278] width 16 height 13
